Goal: Information Seeking & Learning: Learn about a topic

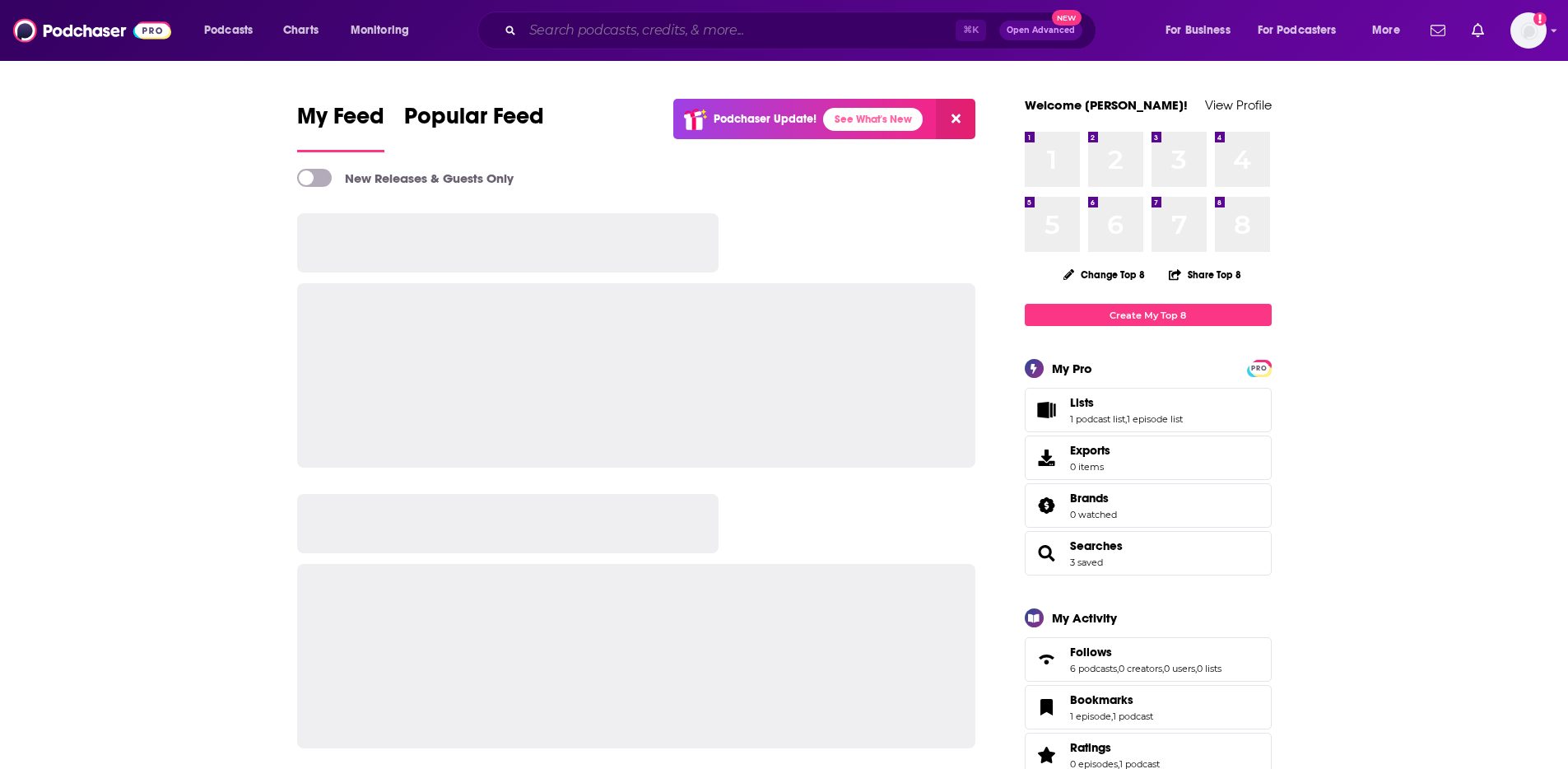
click at [777, 26] on input "Search podcasts, credits, & more..." at bounding box center [739, 30] width 433 height 26
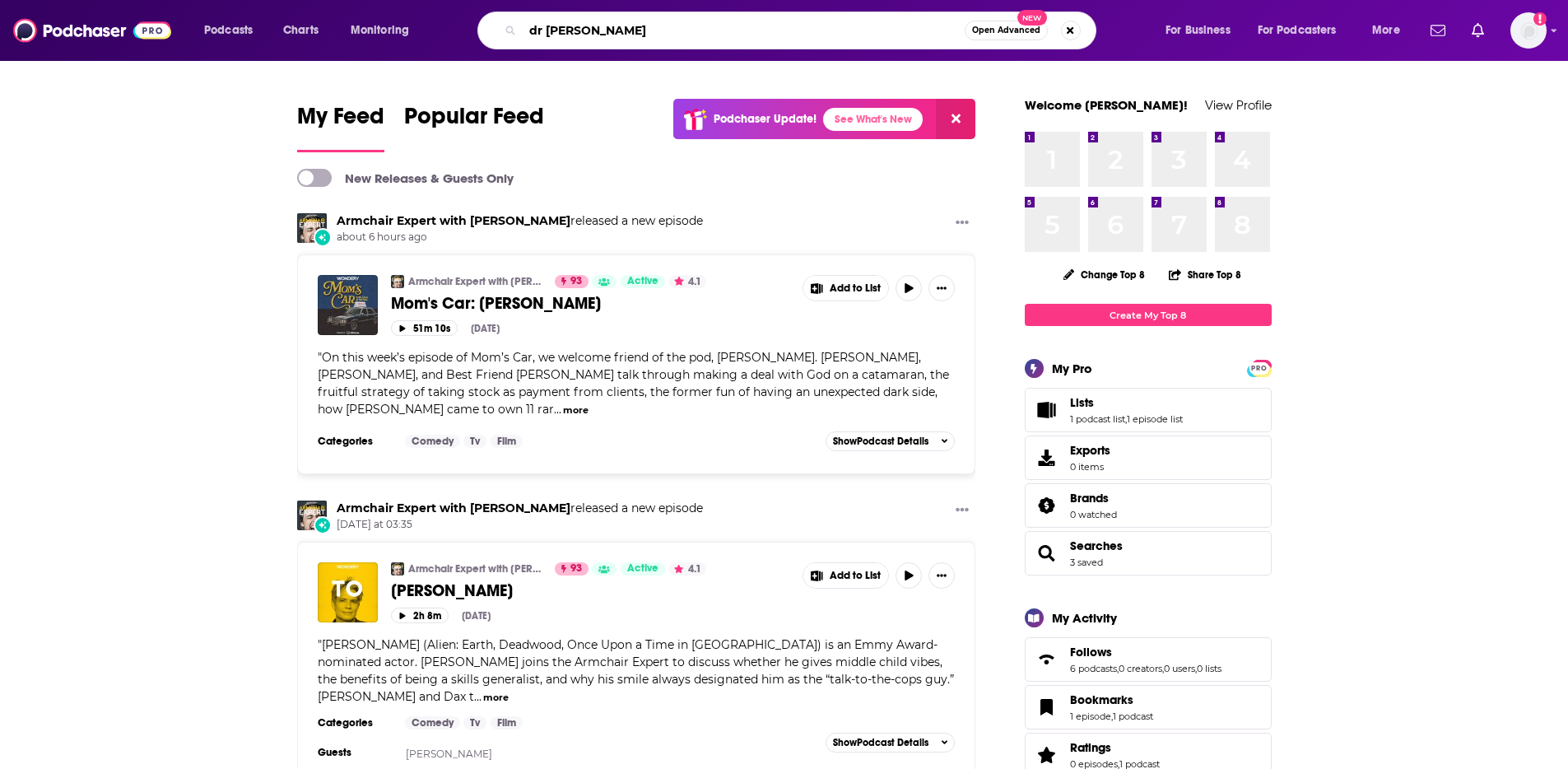
type input "dr [PERSON_NAME]"
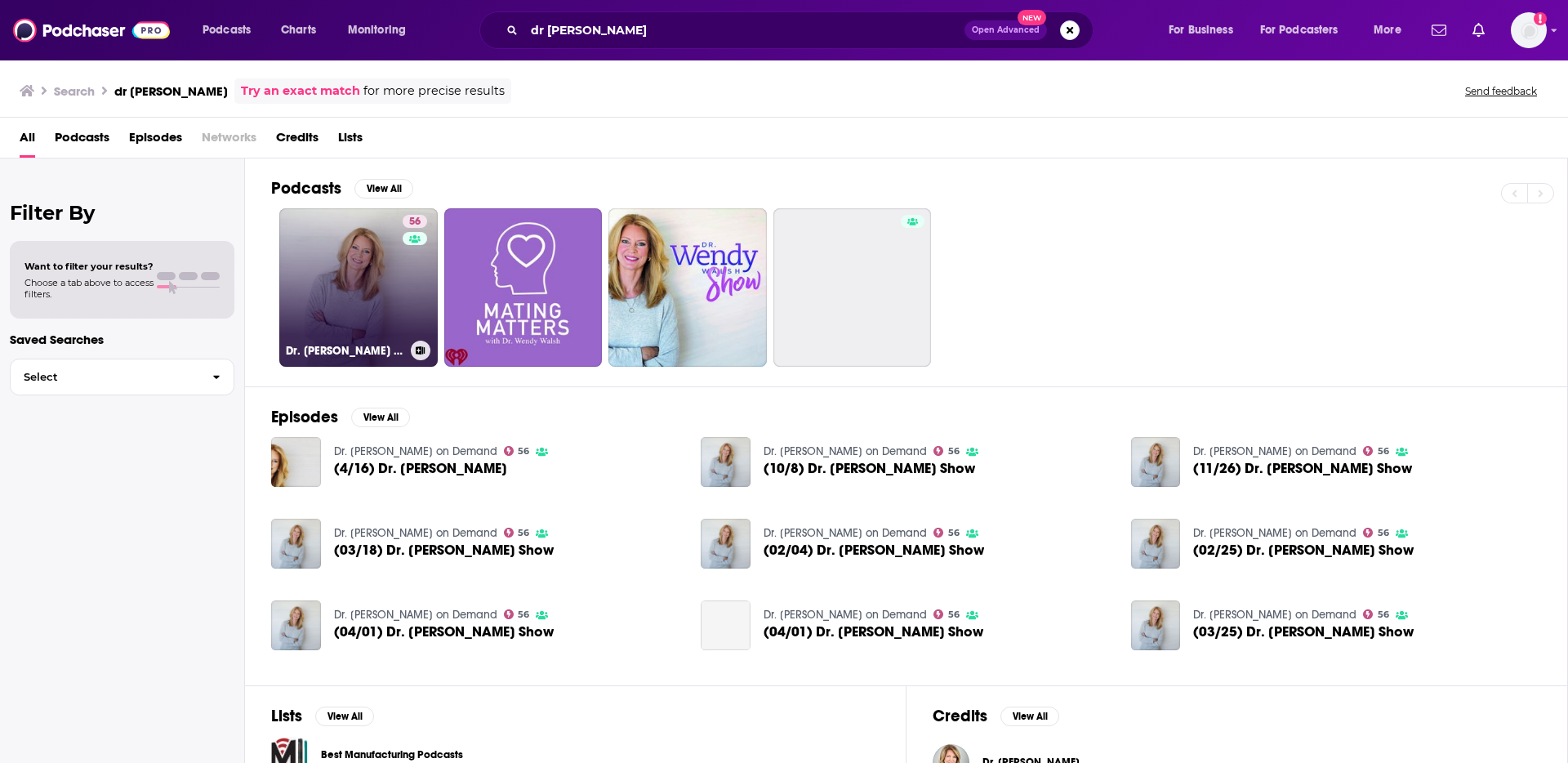
click at [378, 293] on link "56 Dr. [PERSON_NAME] on Demand" at bounding box center [359, 287] width 158 height 158
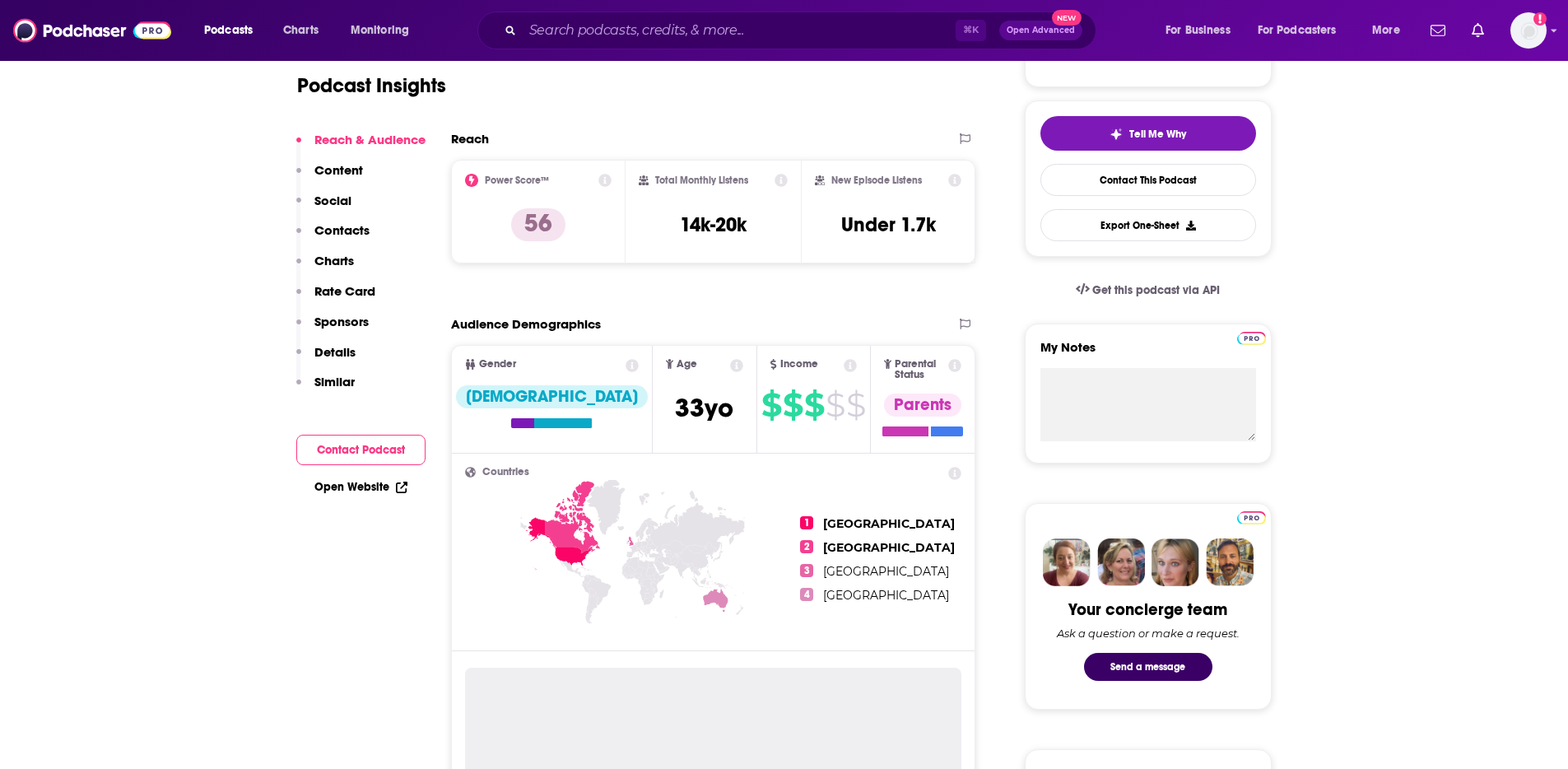
scroll to position [341, 0]
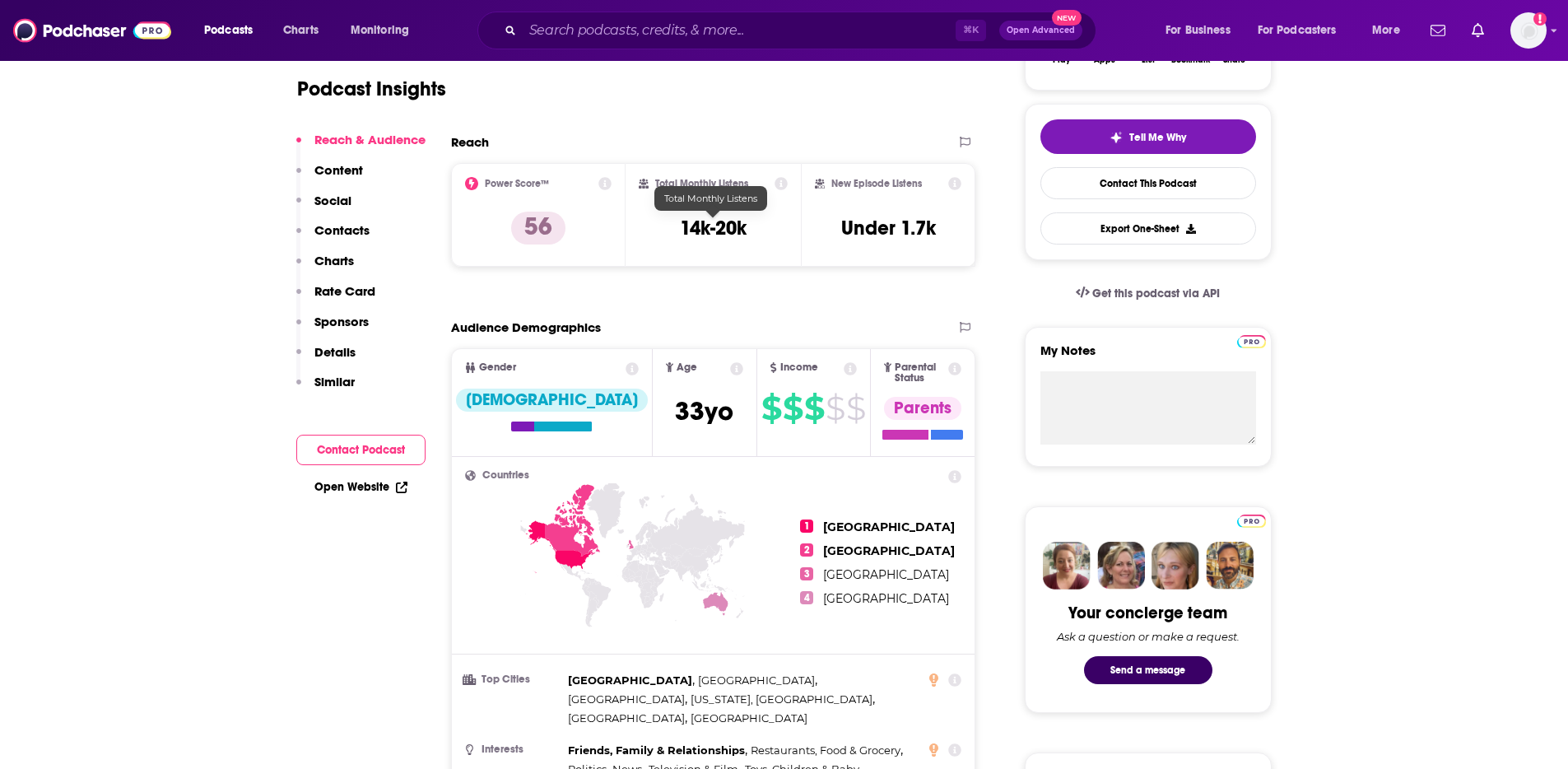
click at [722, 219] on h3 "14k-20k" at bounding box center [713, 228] width 67 height 24
click at [691, 240] on div "Total Monthly Listens 14k-20k" at bounding box center [714, 214] width 149 height 75
